Goal: Information Seeking & Learning: Stay updated

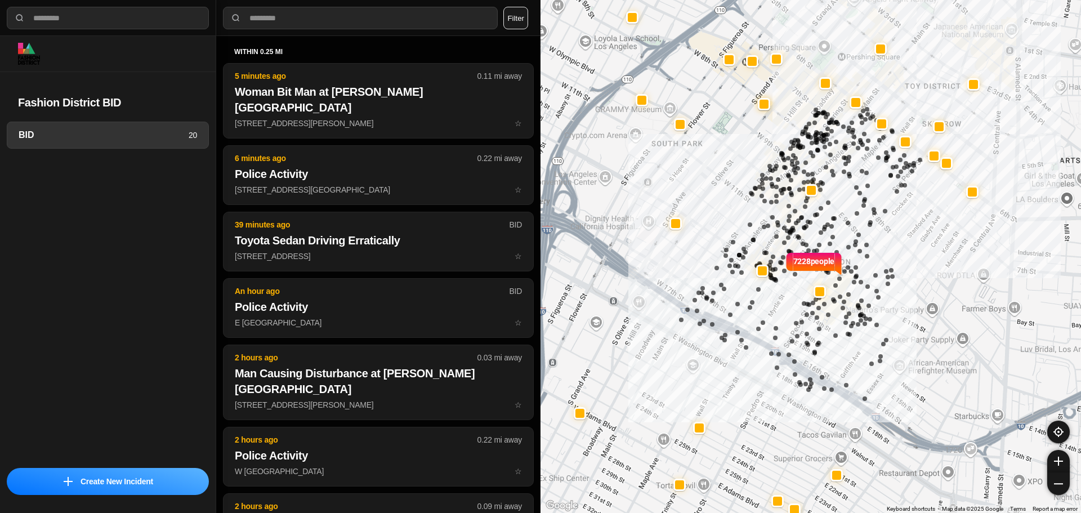
select select "*"
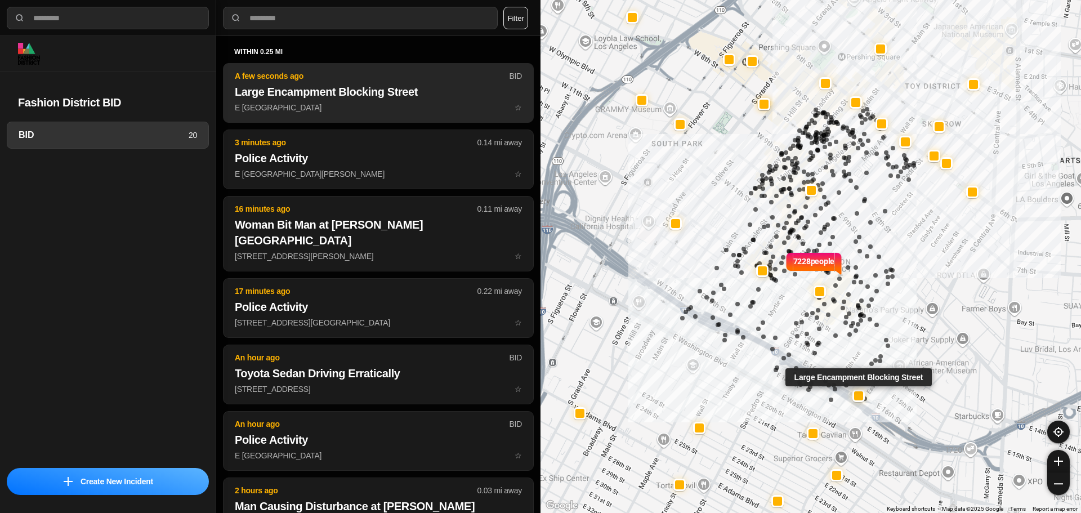
click at [366, 113] on p "E 16th St & Paloma St ☆" at bounding box center [378, 107] width 287 height 11
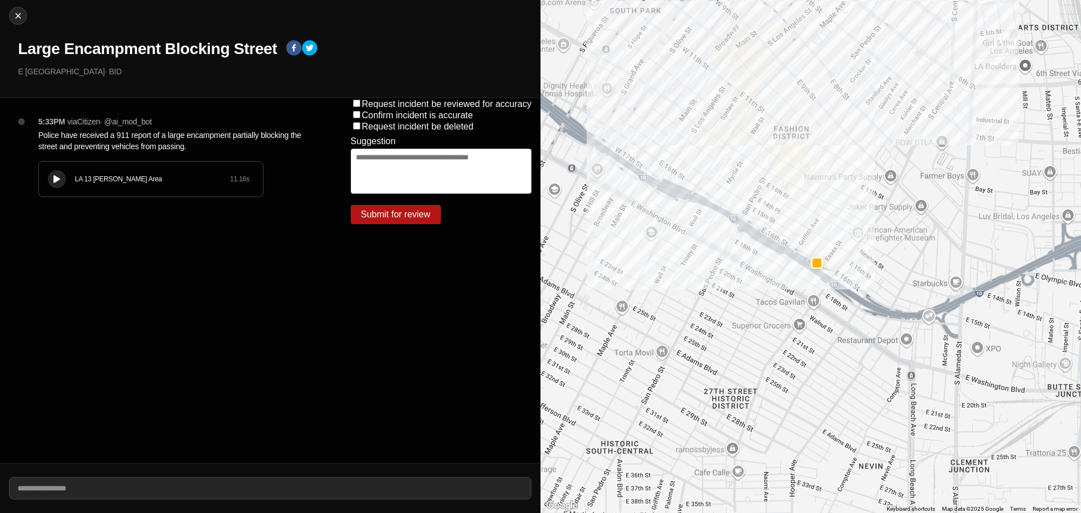
click at [51, 180] on div at bounding box center [56, 179] width 11 height 8
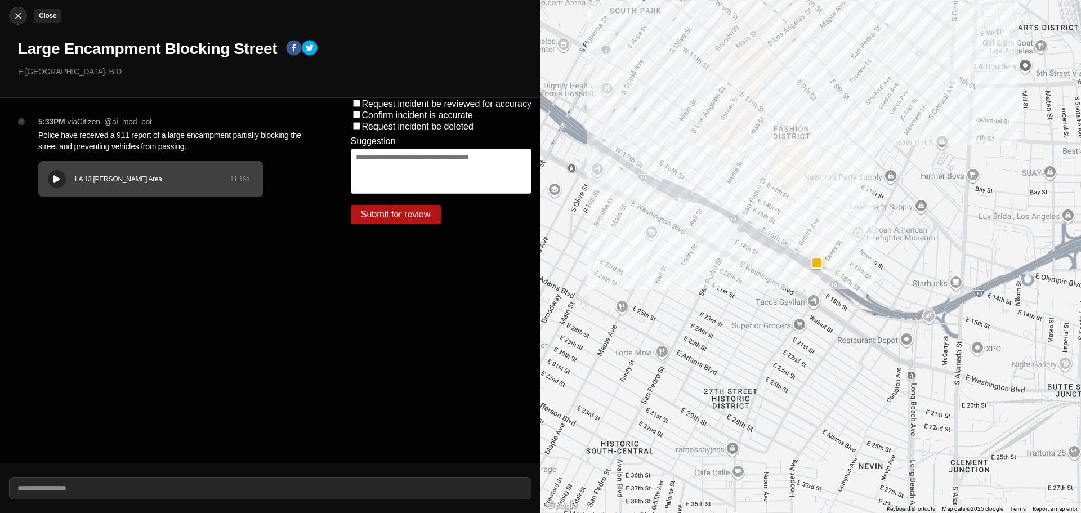
click at [17, 19] on img at bounding box center [17, 15] width 11 height 11
select select "*"
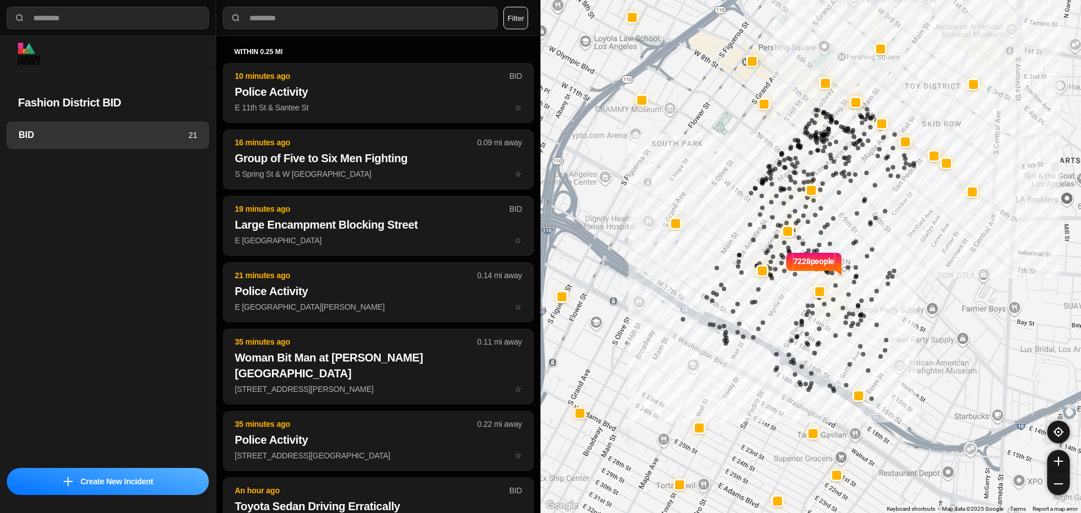
select select "*"
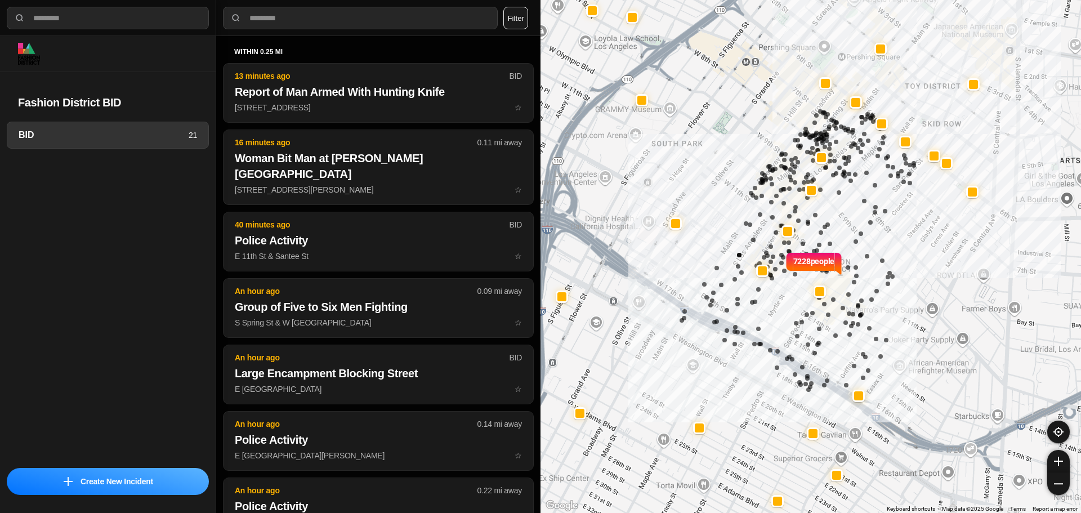
select select "*"
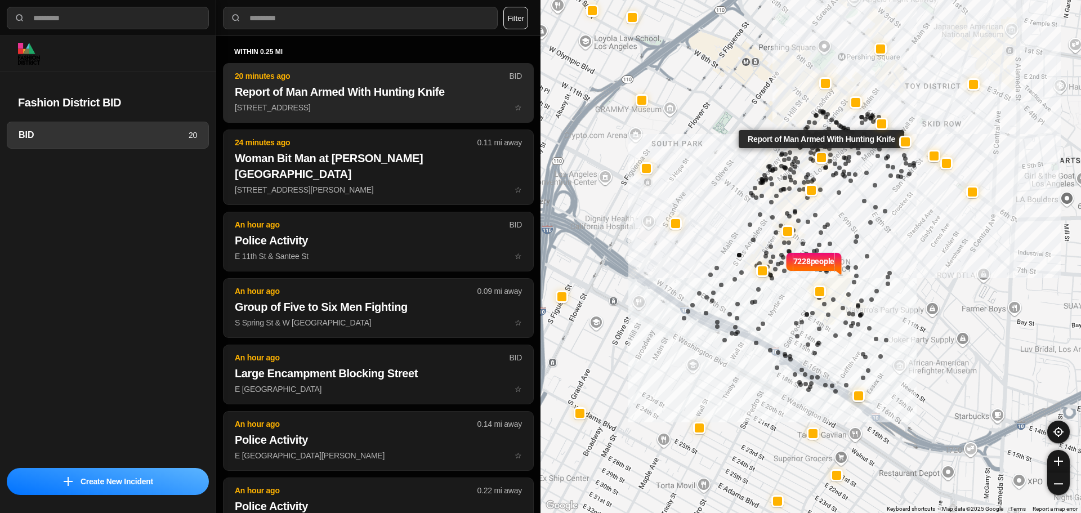
click at [286, 110] on p "[STREET_ADDRESS] ☆" at bounding box center [378, 107] width 287 height 11
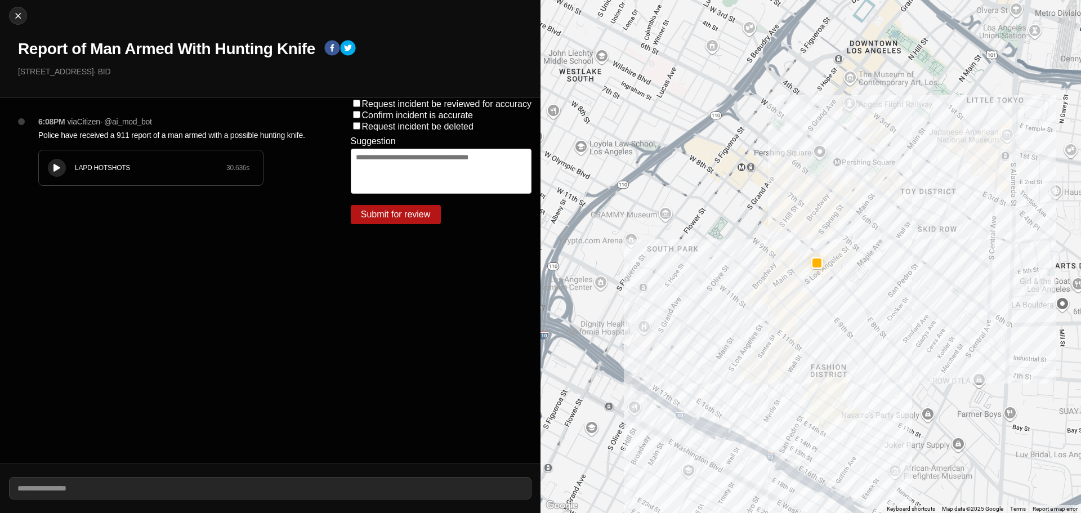
click at [62, 166] on div at bounding box center [56, 168] width 11 height 8
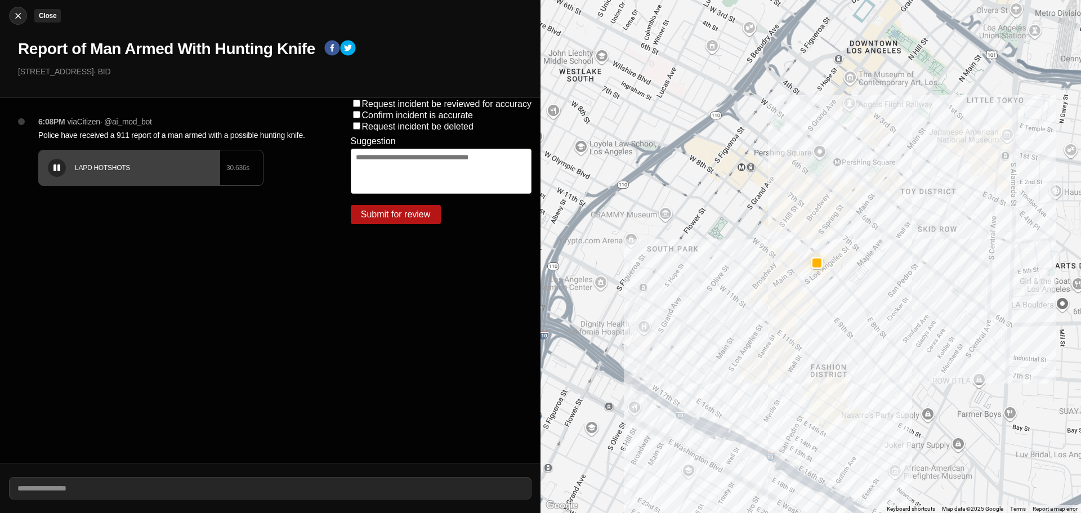
click at [10, 12] on div at bounding box center [18, 15] width 17 height 11
select select "*"
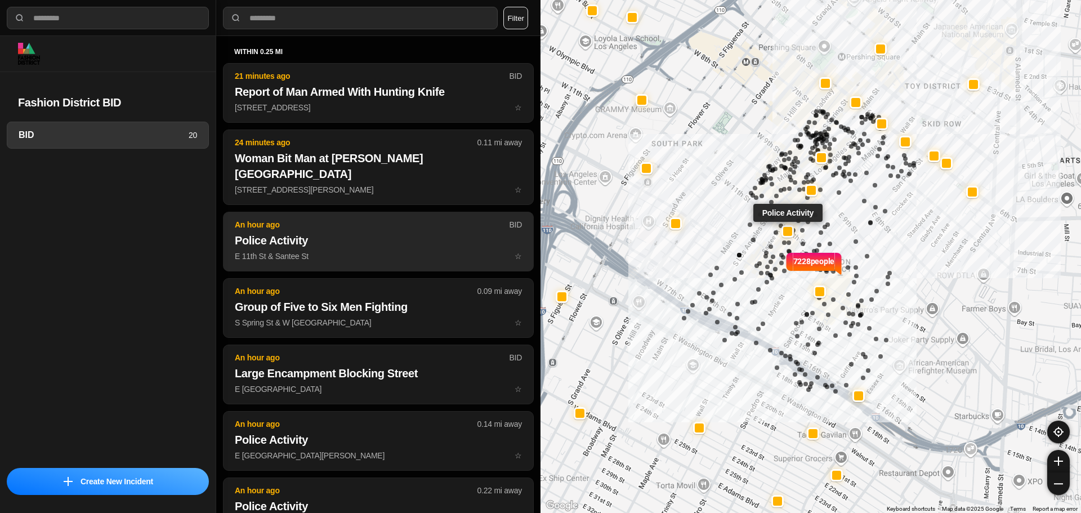
click at [324, 233] on h2 "Police Activity" at bounding box center [378, 241] width 287 height 16
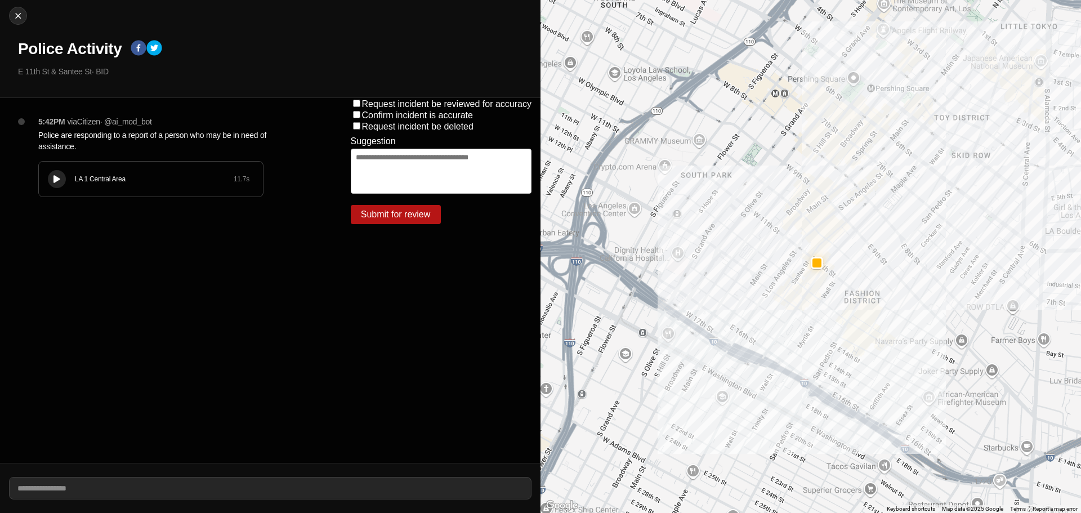
click at [128, 163] on div "LA 1 Central Area 11.7 s" at bounding box center [151, 179] width 224 height 35
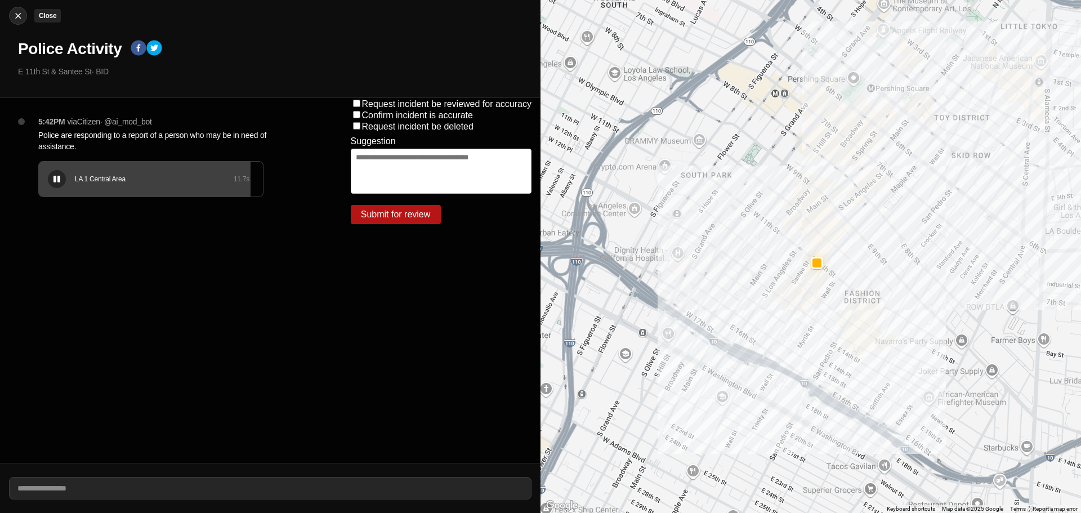
click at [20, 13] on img at bounding box center [17, 15] width 11 height 11
select select "*"
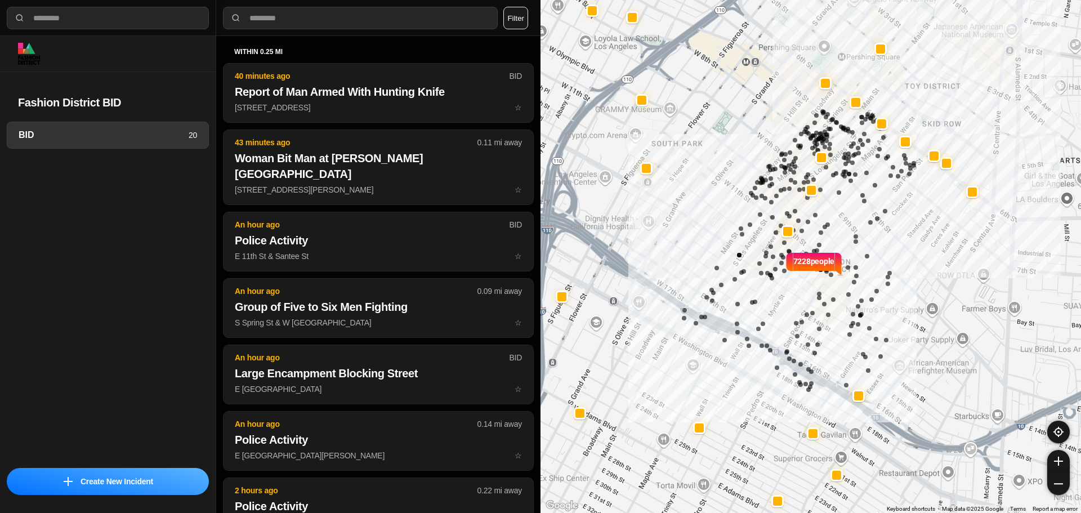
select select "*"
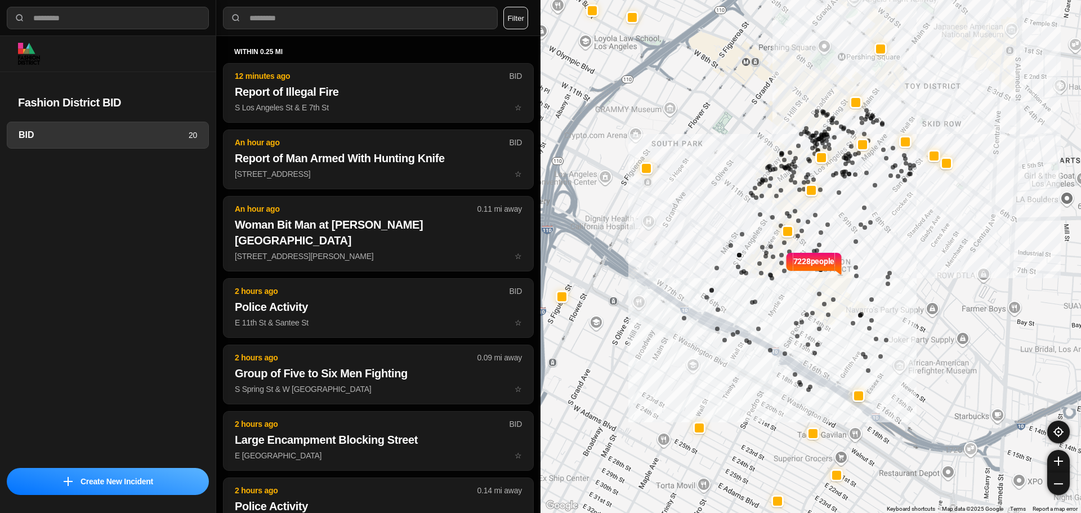
select select "*"
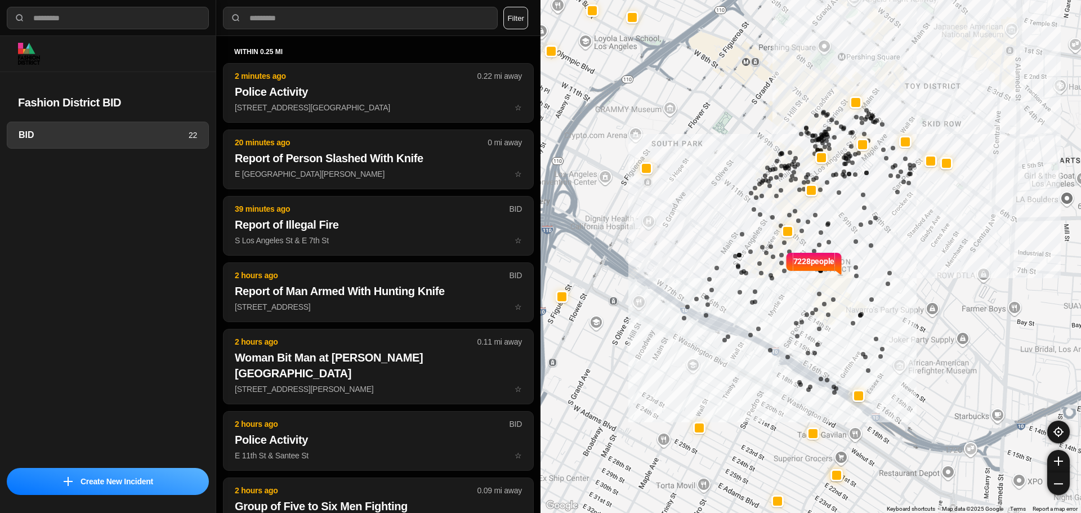
select select "*"
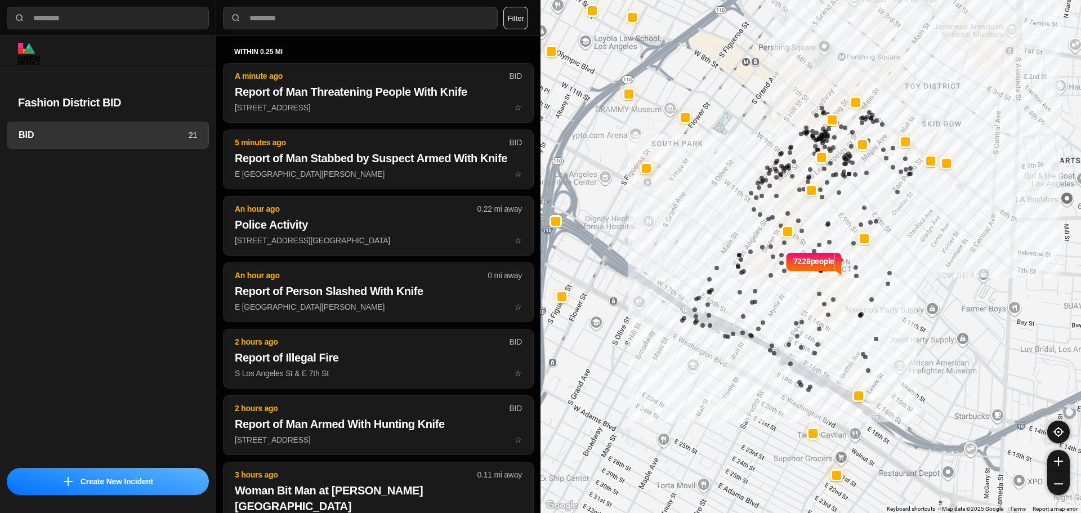
select select "*"
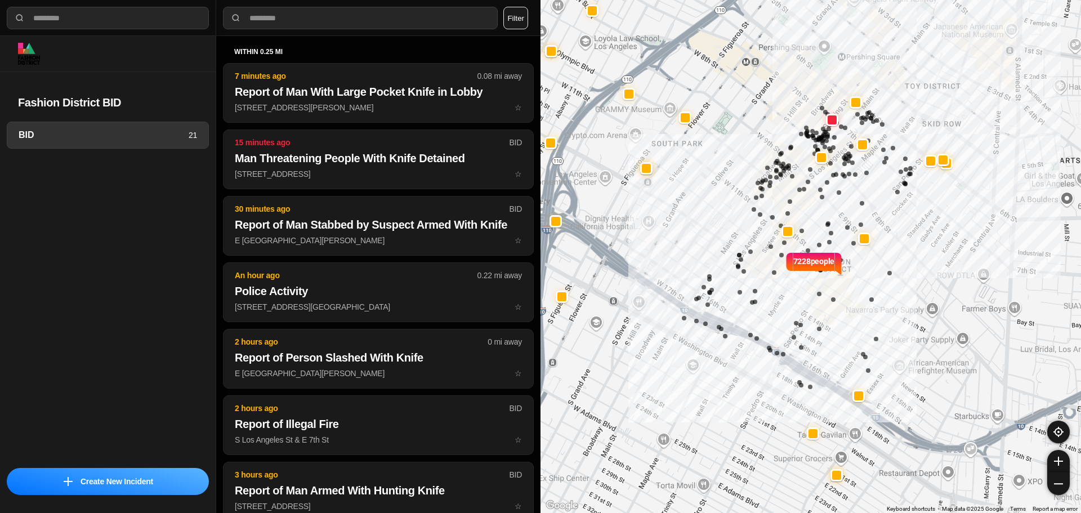
select select "*"
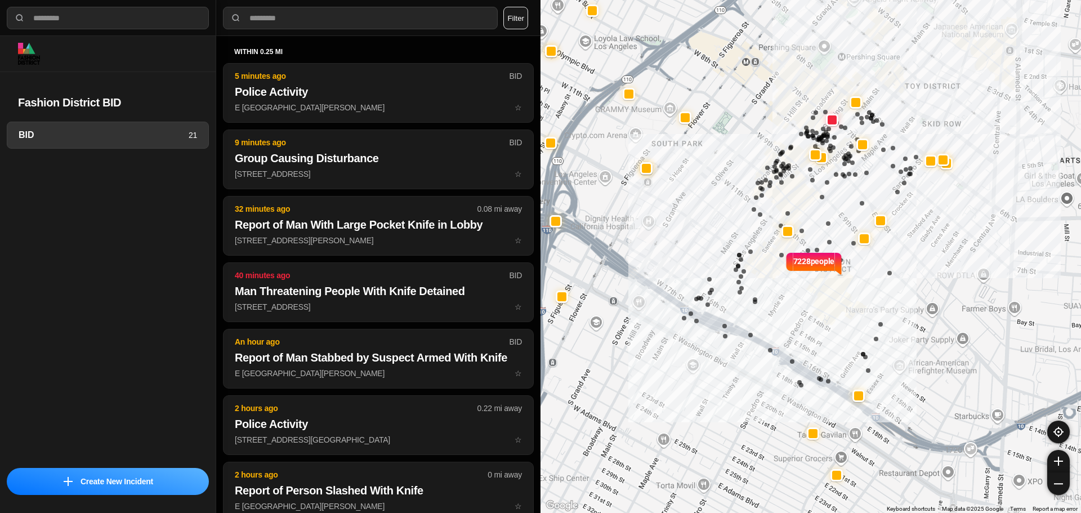
select select "*"
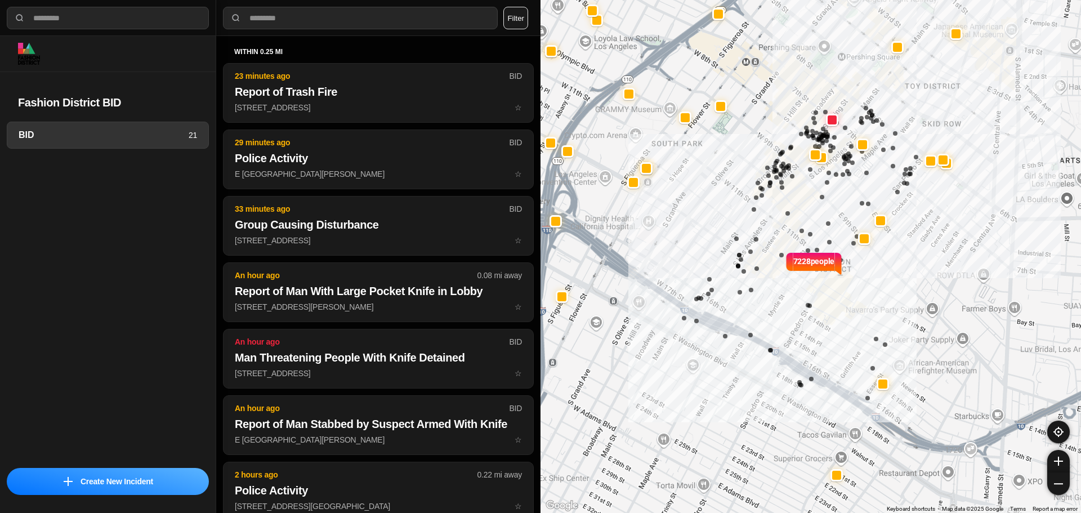
select select "*"
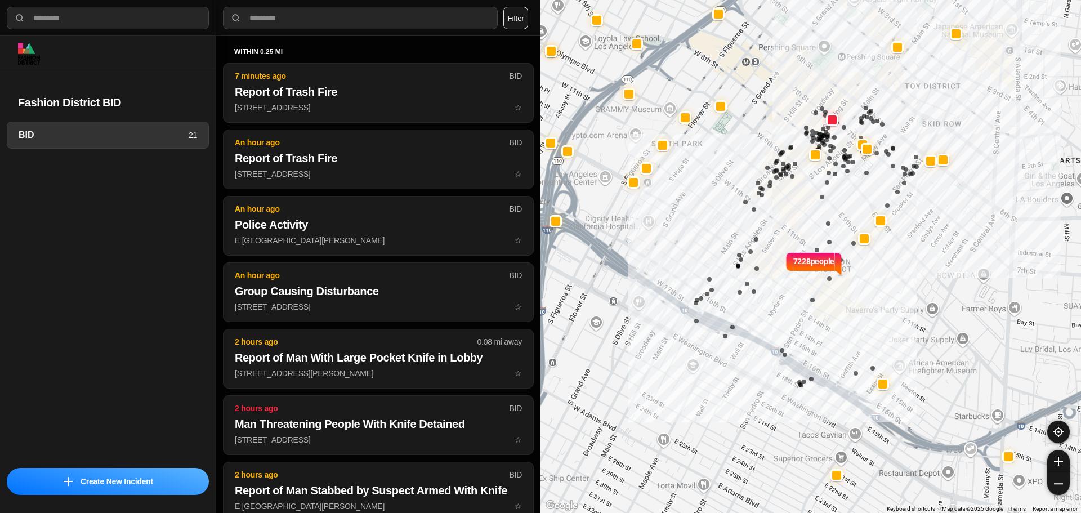
select select "*"
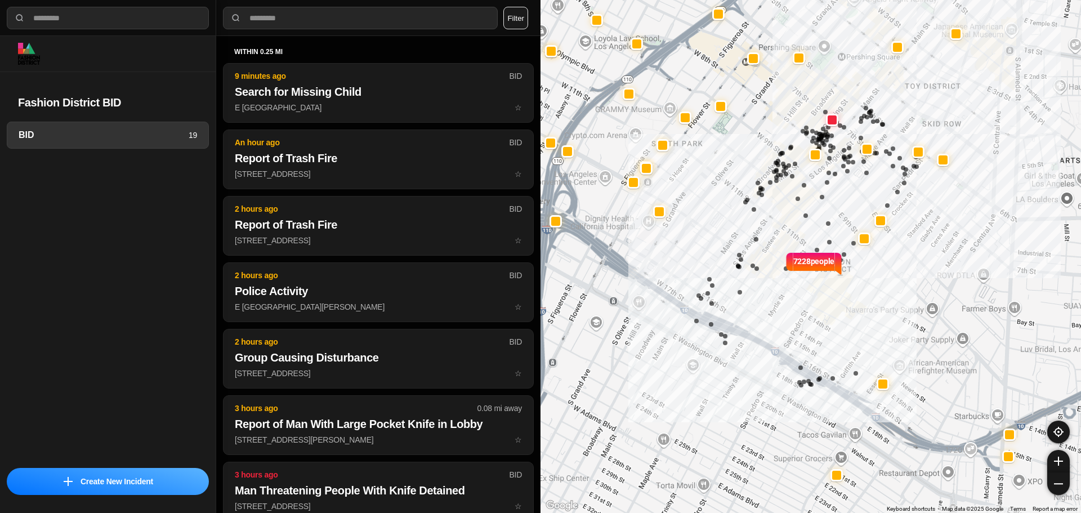
select select "*"
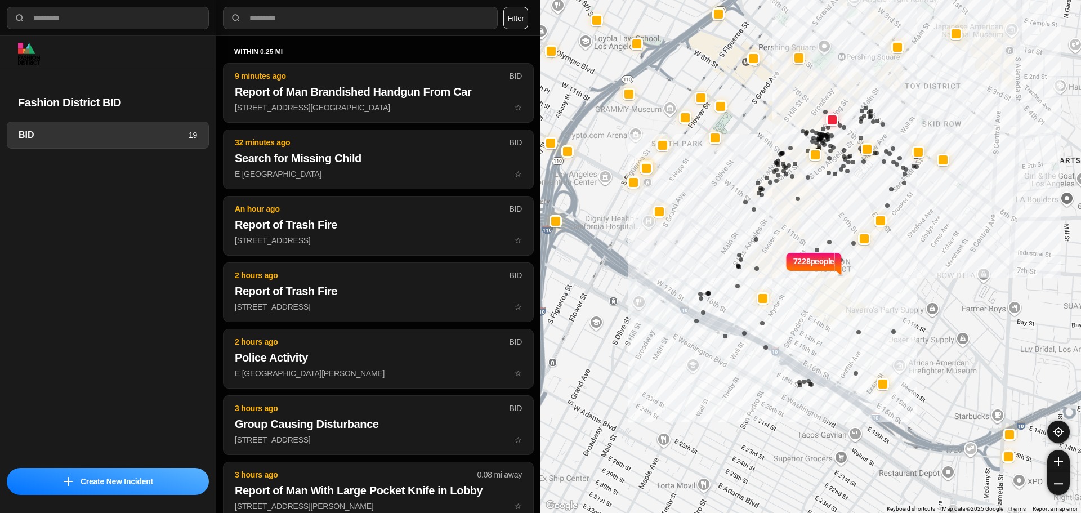
select select "*"
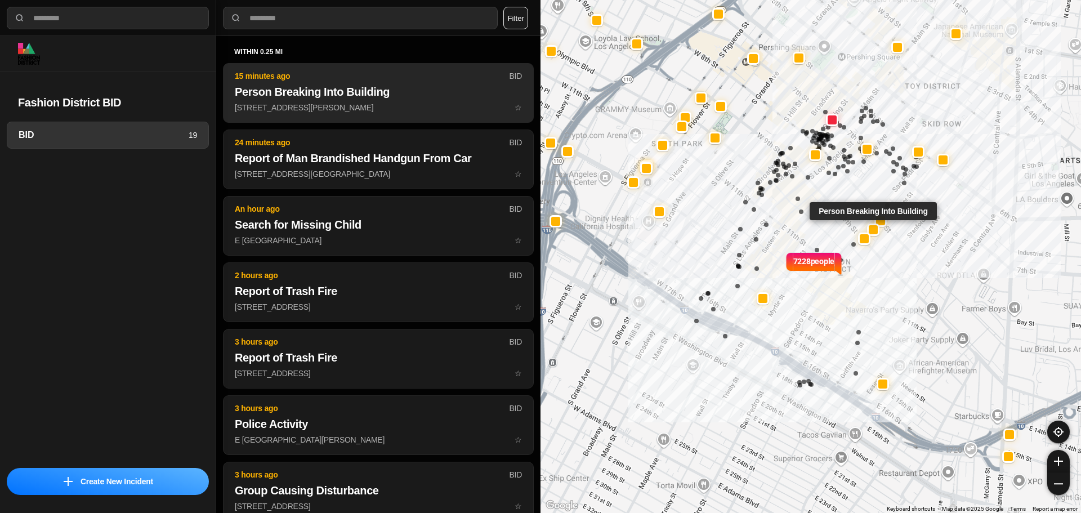
click at [380, 104] on p "[STREET_ADDRESS][PERSON_NAME] ☆" at bounding box center [378, 107] width 287 height 11
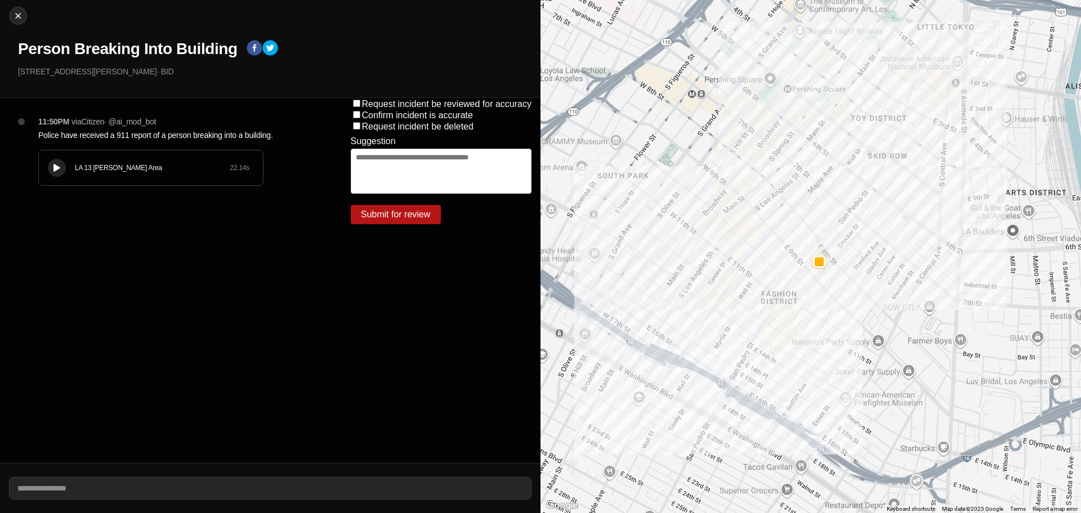
click at [112, 159] on div "LA 13 [PERSON_NAME] Area 22.14 s" at bounding box center [151, 167] width 224 height 35
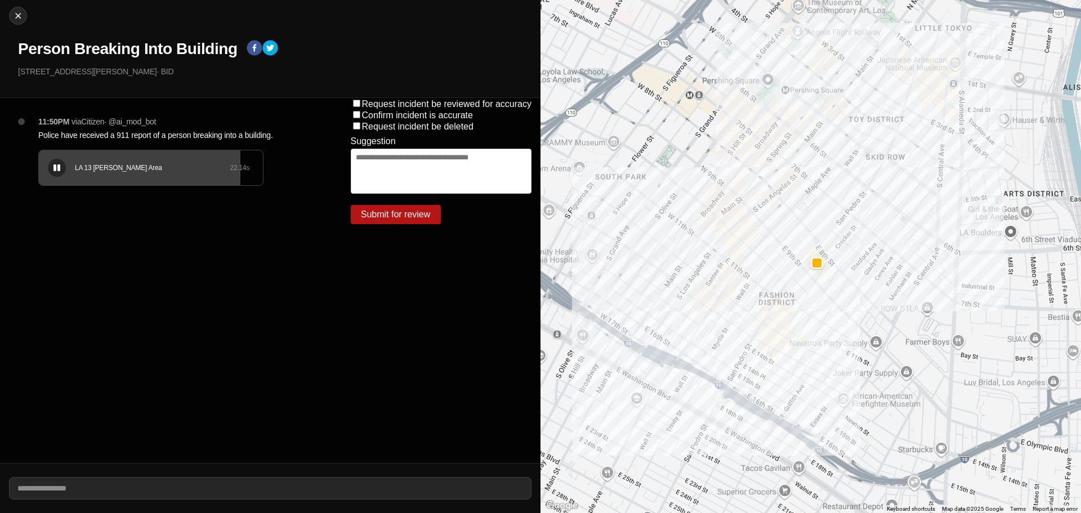
click at [177, 158] on div "LA 13 [PERSON_NAME] Area 22.14 s" at bounding box center [151, 167] width 224 height 35
click at [59, 173] on button at bounding box center [57, 168] width 18 height 18
click at [153, 160] on div "LA 13 [PERSON_NAME] Area 22.14 s" at bounding box center [151, 167] width 224 height 35
click at [15, 12] on img at bounding box center [17, 15] width 11 height 11
select select "*"
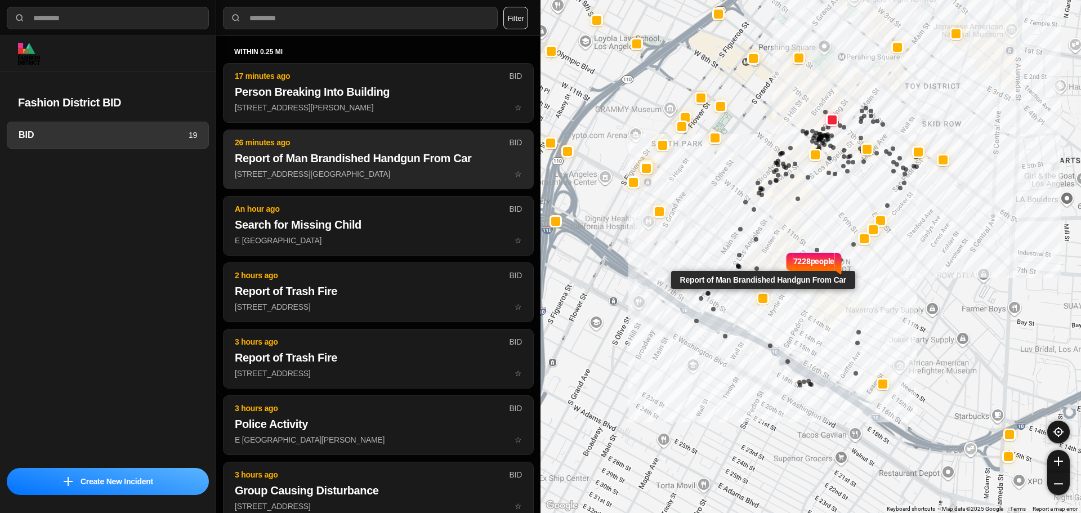
click at [386, 176] on p "[STREET_ADDRESS][GEOGRAPHIC_DATA] ☆" at bounding box center [378, 173] width 287 height 11
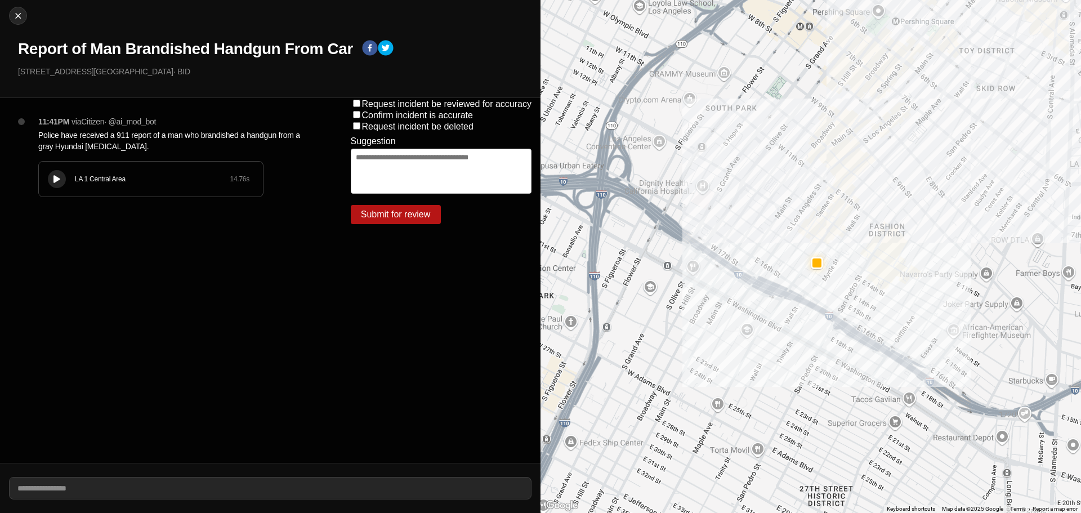
click at [94, 177] on div "LA 1 Central Area" at bounding box center [152, 179] width 155 height 9
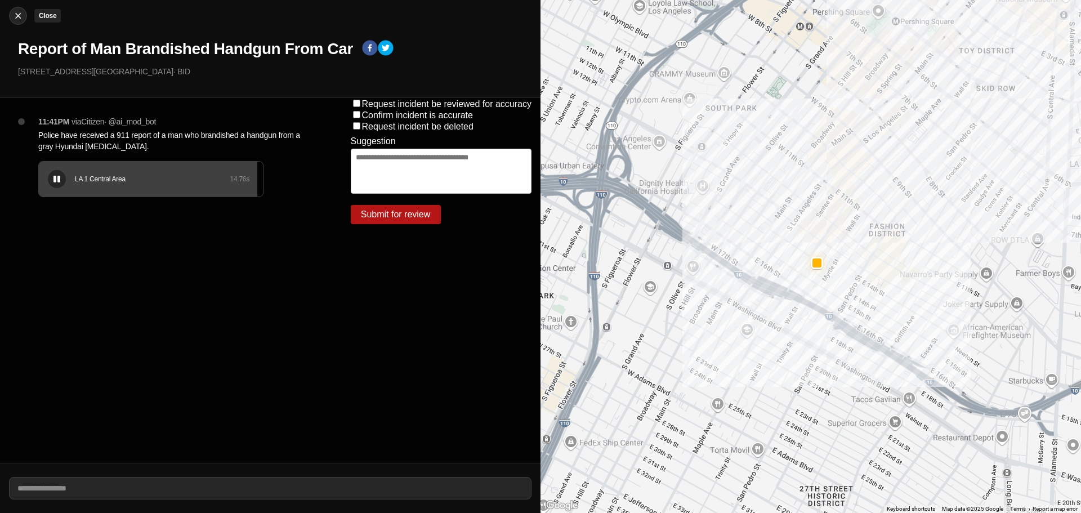
click at [14, 15] on img at bounding box center [17, 15] width 11 height 11
select select "*"
